Goal: Communication & Community: Share content

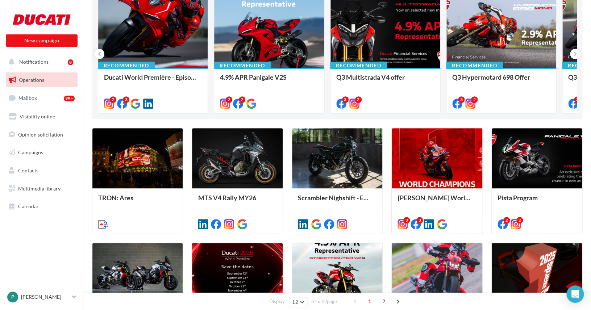
scroll to position [90, 0]
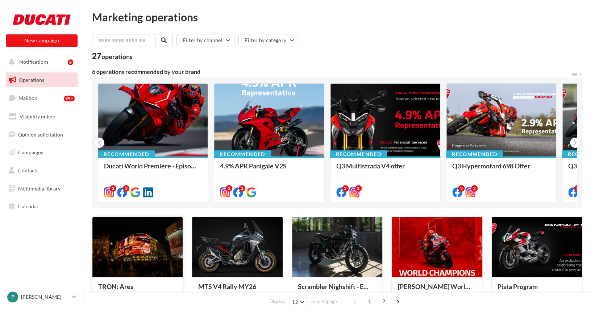
click at [135, 265] on div at bounding box center [137, 247] width 90 height 61
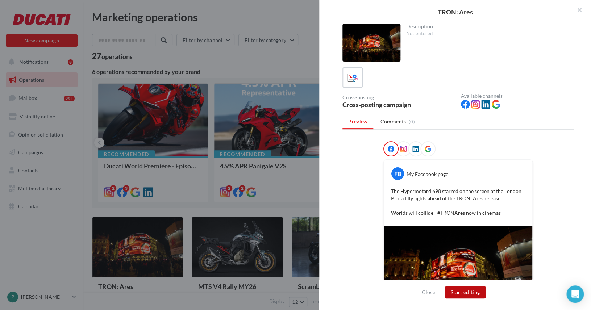
click at [470, 291] on button "Start editing" at bounding box center [465, 292] width 41 height 12
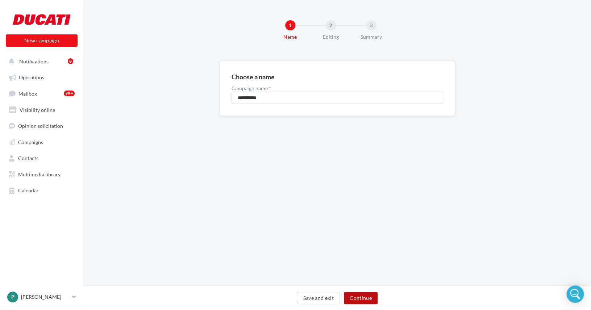
click at [349, 302] on button "Continue" at bounding box center [361, 298] width 34 height 12
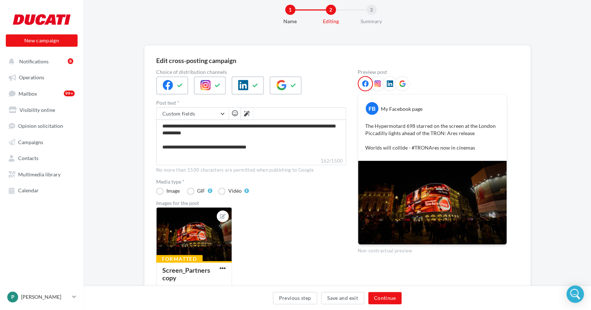
scroll to position [17, 0]
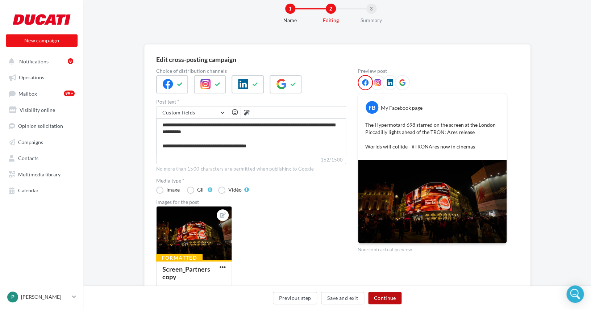
click at [398, 302] on button "Continue" at bounding box center [385, 298] width 34 height 12
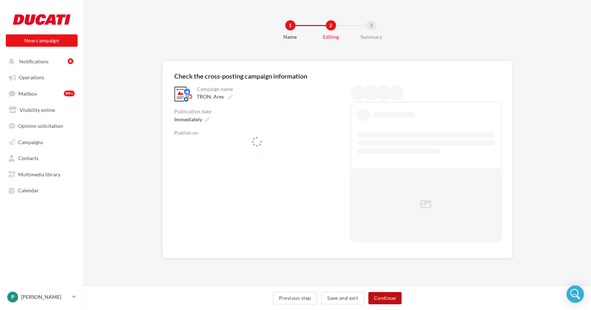
scroll to position [0, 0]
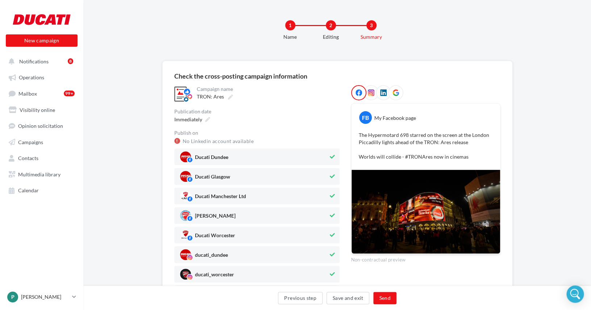
click at [278, 198] on span "Ducati Manchester Ltd" at bounding box center [254, 196] width 149 height 11
click at [319, 159] on span "Ducati Dundee" at bounding box center [254, 156] width 149 height 11
drag, startPoint x: 320, startPoint y: 169, endPoint x: 321, endPoint y: 173, distance: 4.1
click at [320, 169] on div "Ducati Glasgow" at bounding box center [256, 176] width 165 height 17
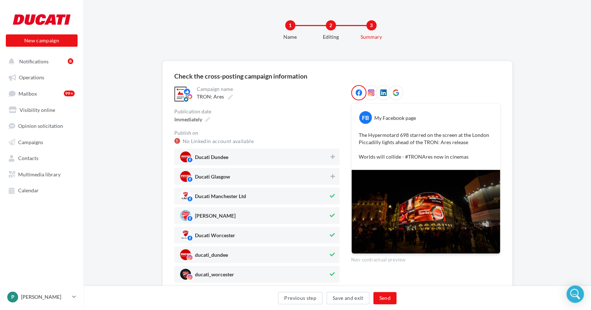
drag, startPoint x: 317, startPoint y: 215, endPoint x: 319, endPoint y: 233, distance: 18.7
click at [317, 215] on span "Ducati Preston" at bounding box center [254, 215] width 149 height 11
drag, startPoint x: 319, startPoint y: 238, endPoint x: 319, endPoint y: 248, distance: 9.4
click at [319, 239] on span "Ducati Worcester" at bounding box center [254, 235] width 149 height 11
drag, startPoint x: 319, startPoint y: 250, endPoint x: 320, endPoint y: 256, distance: 5.8
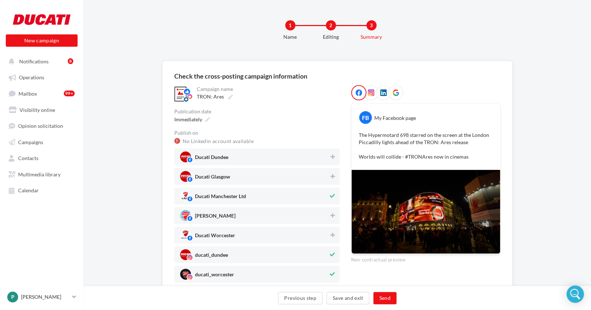
click at [319, 252] on span "ducati_dundee" at bounding box center [254, 254] width 149 height 11
click at [320, 269] on div "ducati_worcester" at bounding box center [256, 274] width 165 height 17
click at [390, 300] on button "Send" at bounding box center [384, 298] width 23 height 12
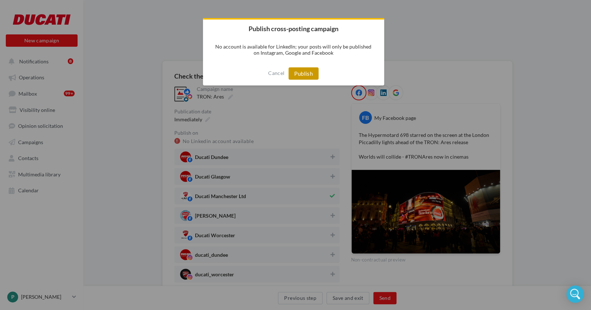
click at [303, 75] on button "Publish" at bounding box center [303, 73] width 30 height 12
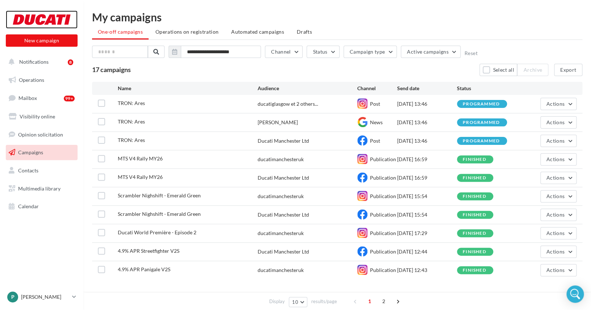
click at [28, 13] on div at bounding box center [42, 20] width 58 height 18
